Goal: Task Accomplishment & Management: Manage account settings

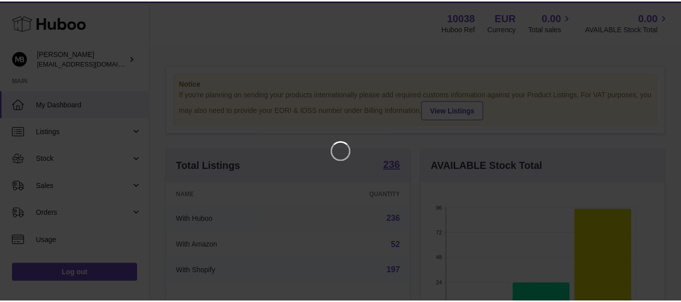
scroll to position [157, 246]
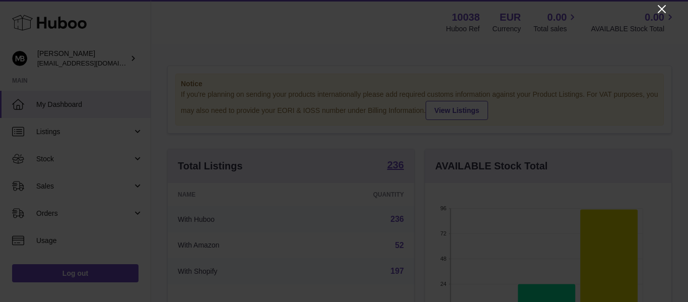
click at [660, 14] on icon "Close" at bounding box center [662, 9] width 12 height 12
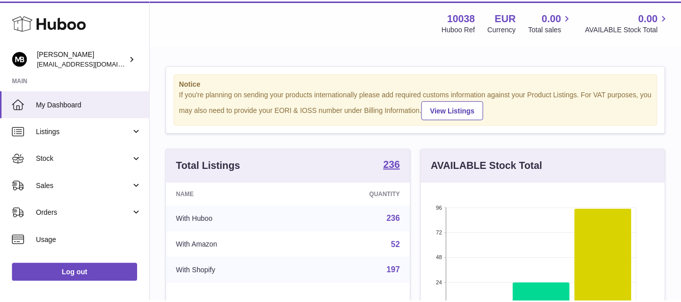
scroll to position [503748, 503662]
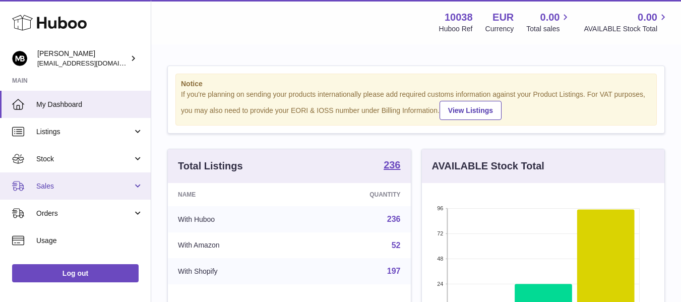
click at [66, 179] on link "Sales" at bounding box center [75, 185] width 151 height 27
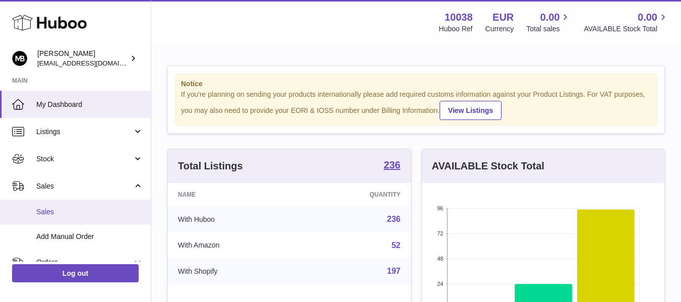
click at [54, 203] on link "Sales" at bounding box center [75, 212] width 151 height 25
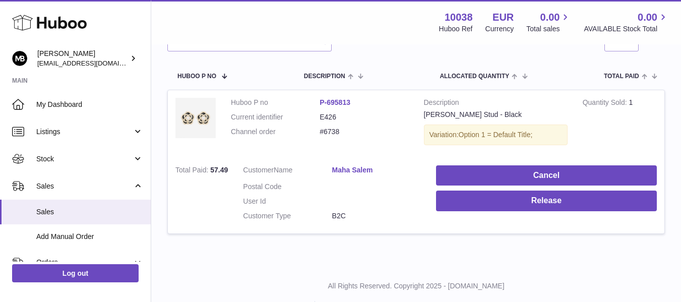
scroll to position [168, 0]
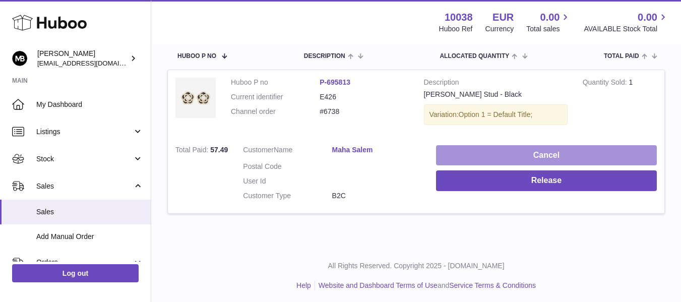
click at [487, 155] on button "Cancel" at bounding box center [546, 155] width 221 height 21
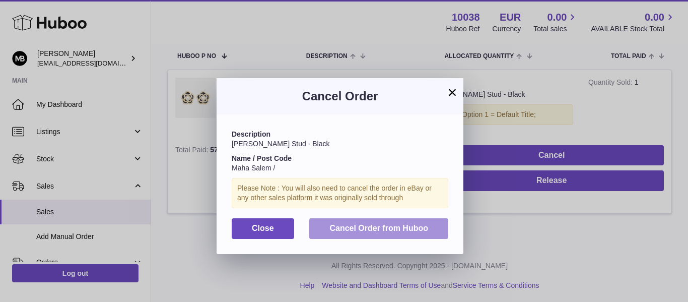
click at [342, 236] on button "Cancel Order from Huboo" at bounding box center [378, 228] width 139 height 21
